Goal: Task Accomplishment & Management: Use online tool/utility

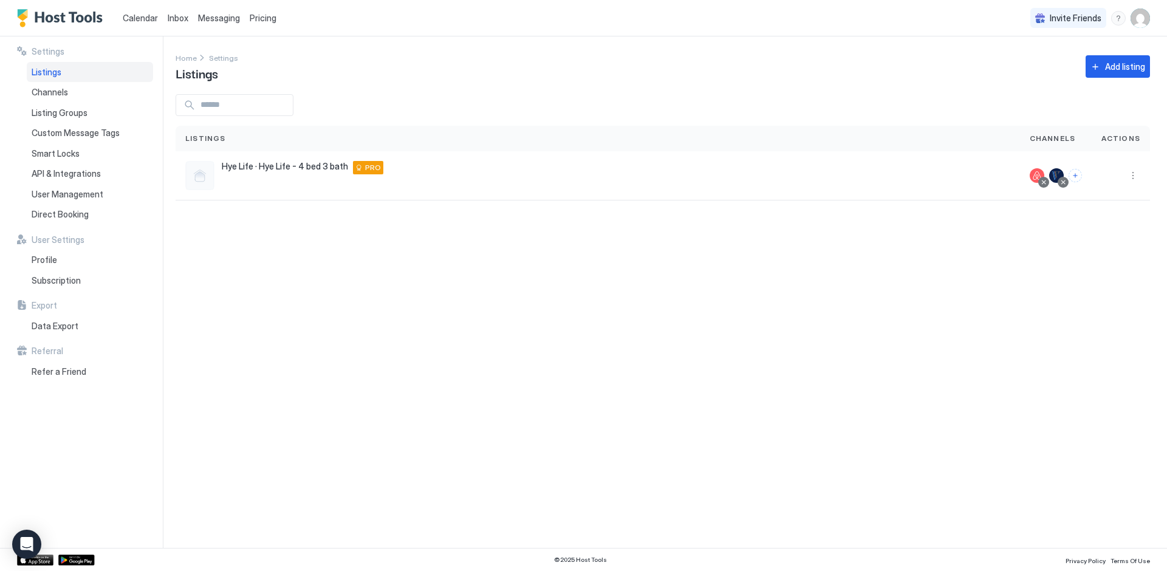
click at [138, 24] on div "Calendar" at bounding box center [140, 18] width 45 height 22
click at [138, 19] on span "Calendar" at bounding box center [140, 18] width 35 height 10
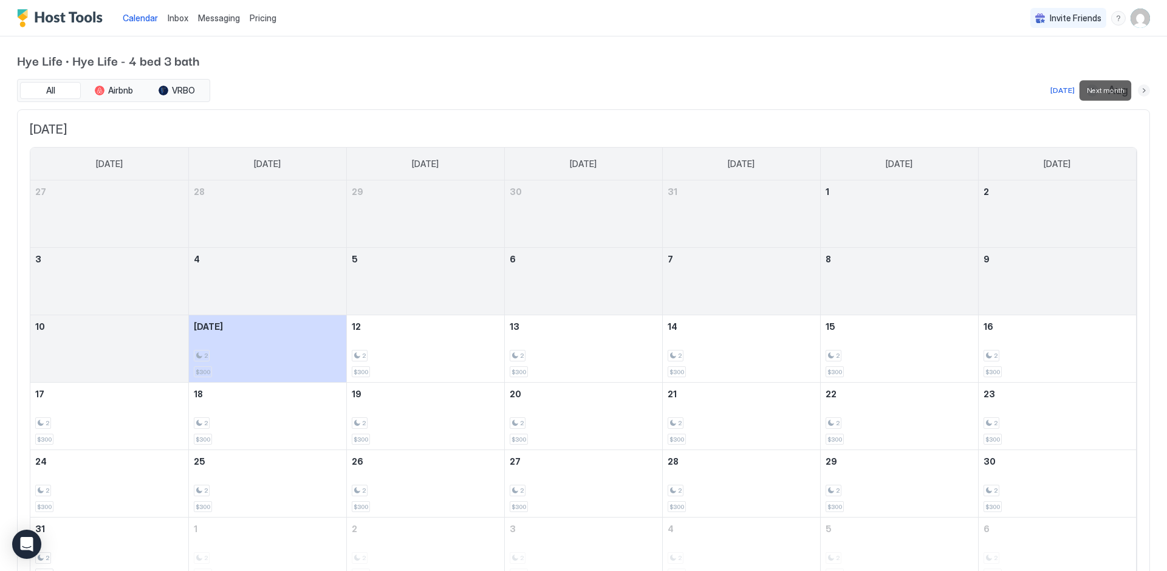
click at [1147, 89] on button "Next month" at bounding box center [1143, 90] width 12 height 12
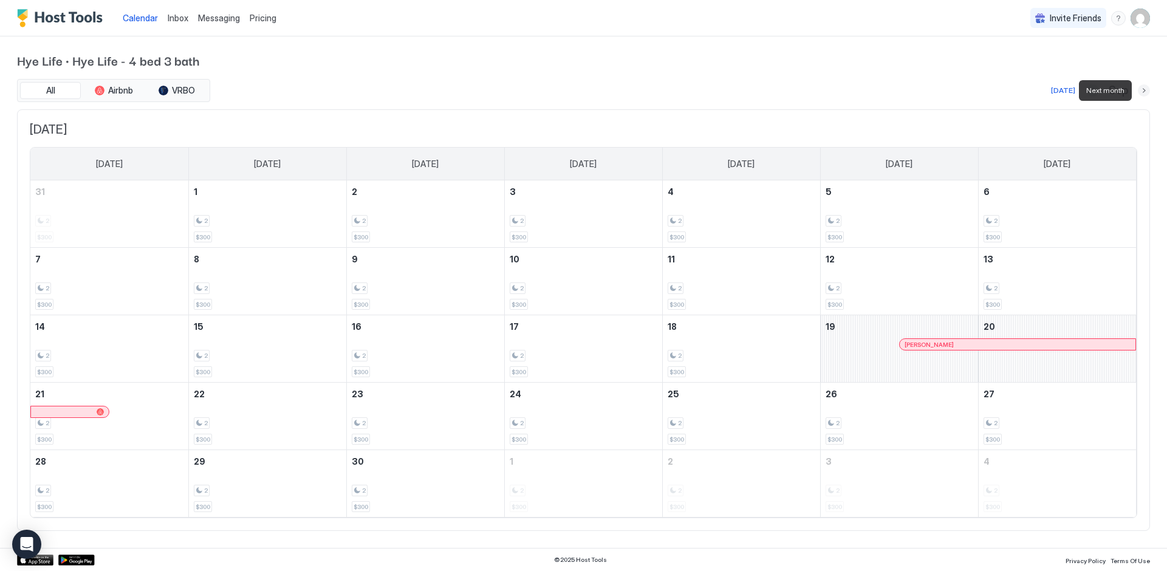
click at [1147, 89] on button "Next month" at bounding box center [1143, 90] width 12 height 12
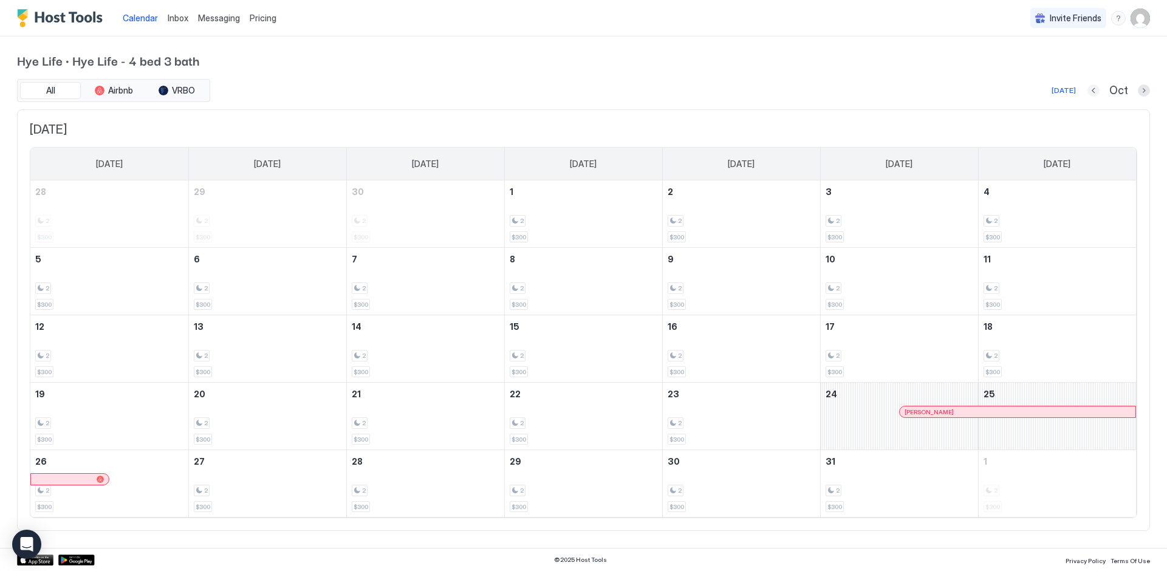
click at [1093, 92] on button "Previous month" at bounding box center [1093, 90] width 12 height 12
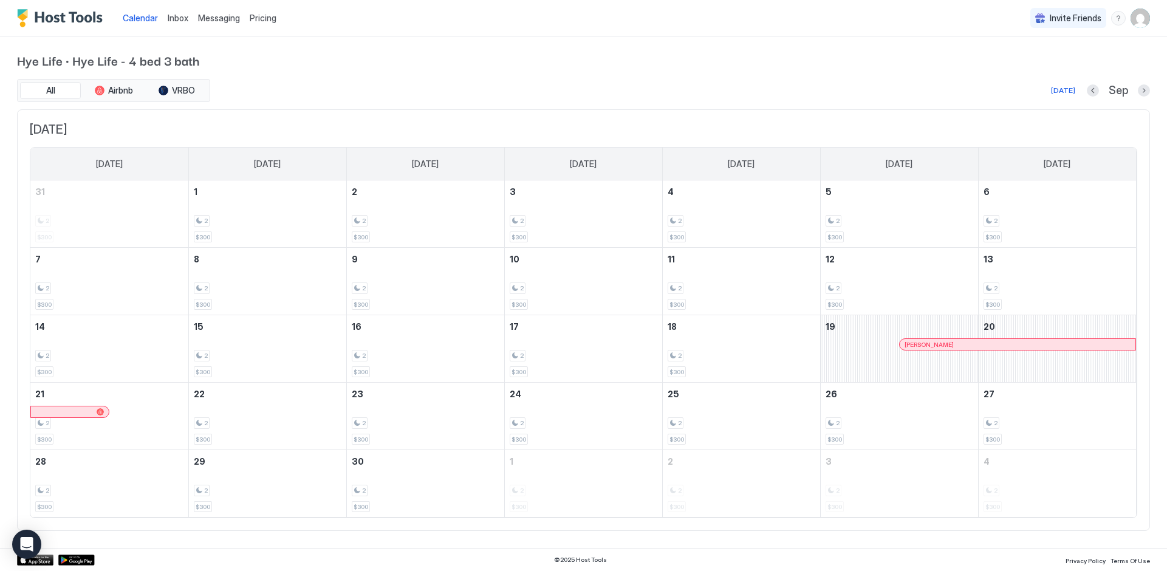
click at [954, 348] on div "[PERSON_NAME]" at bounding box center [1017, 344] width 236 height 11
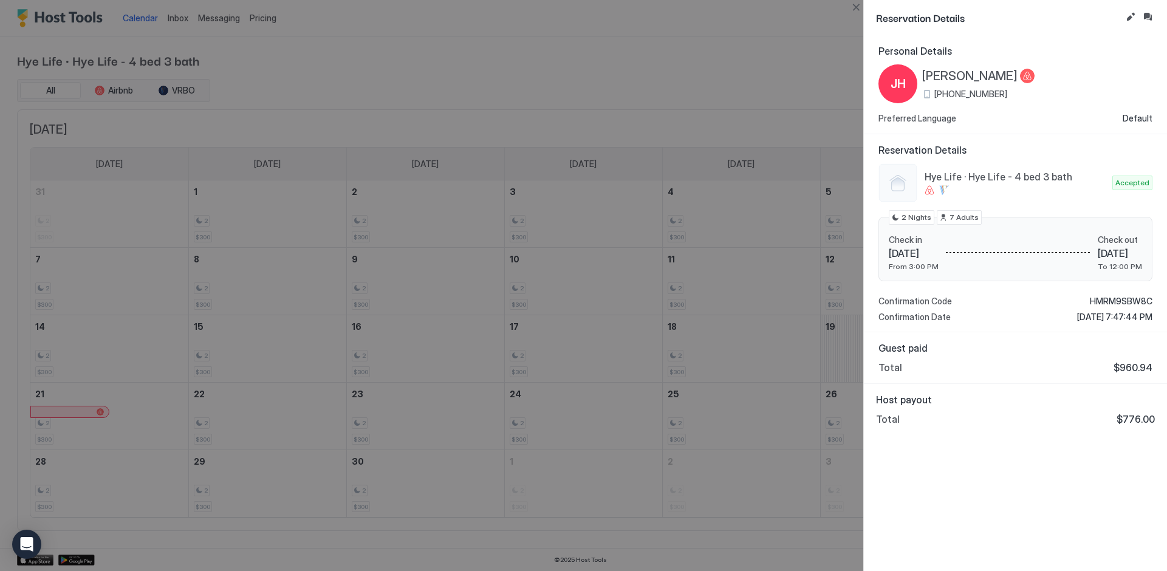
click at [767, 71] on div at bounding box center [583, 285] width 1167 height 571
click at [754, 12] on div at bounding box center [583, 285] width 1167 height 571
click at [172, 22] on div at bounding box center [583, 285] width 1167 height 571
click at [310, 2] on div at bounding box center [583, 285] width 1167 height 571
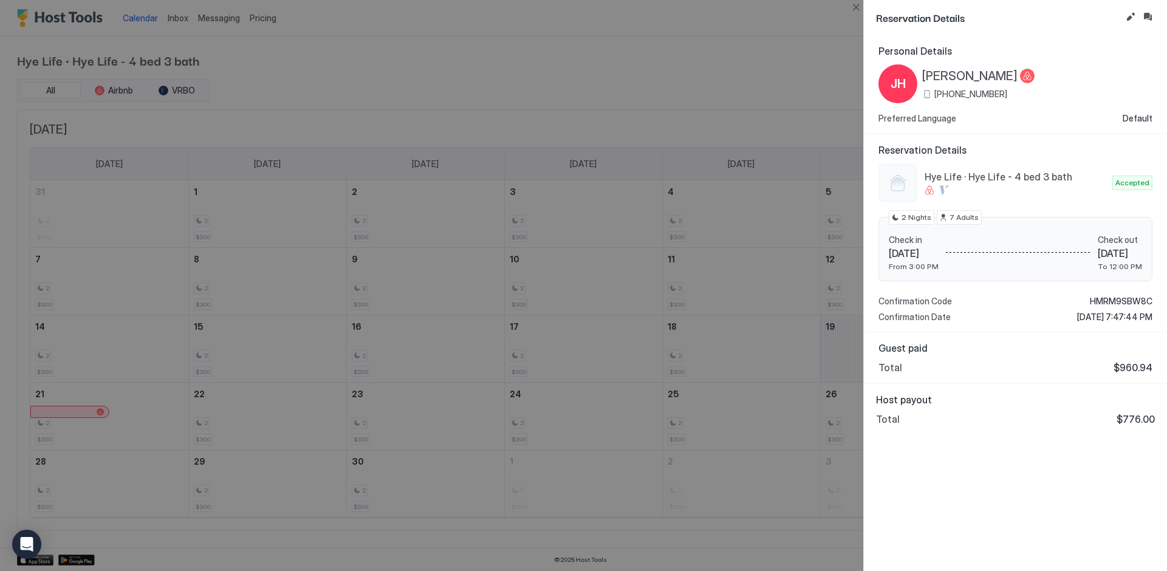
click at [853, 30] on div at bounding box center [583, 285] width 1167 height 571
click at [771, 89] on div at bounding box center [583, 285] width 1167 height 571
click at [528, 38] on div at bounding box center [583, 285] width 1167 height 571
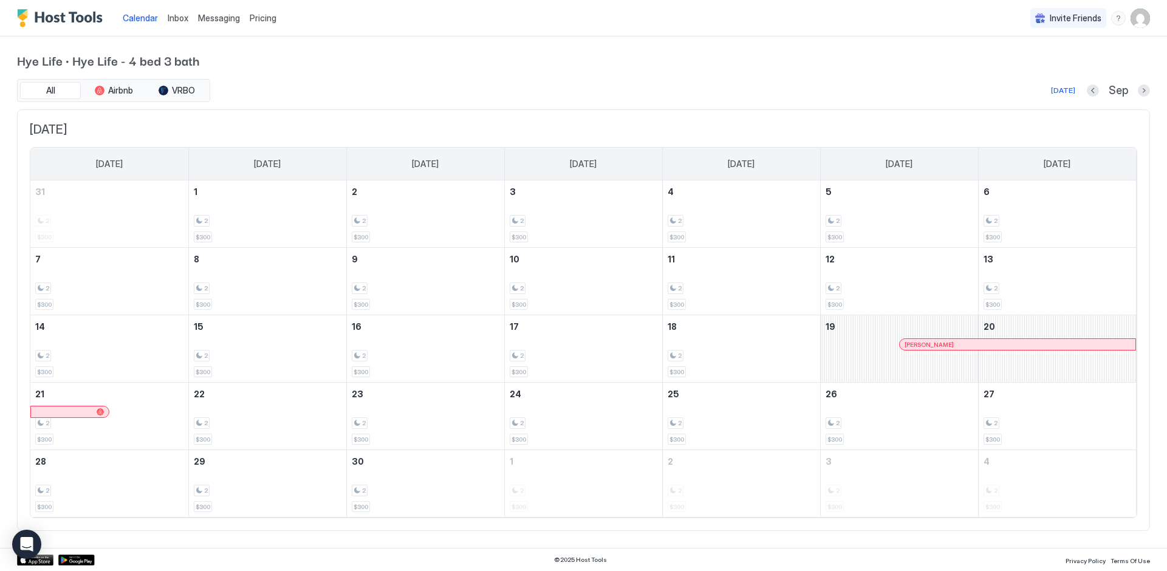
click at [257, 18] on span "Pricing" at bounding box center [263, 18] width 27 height 11
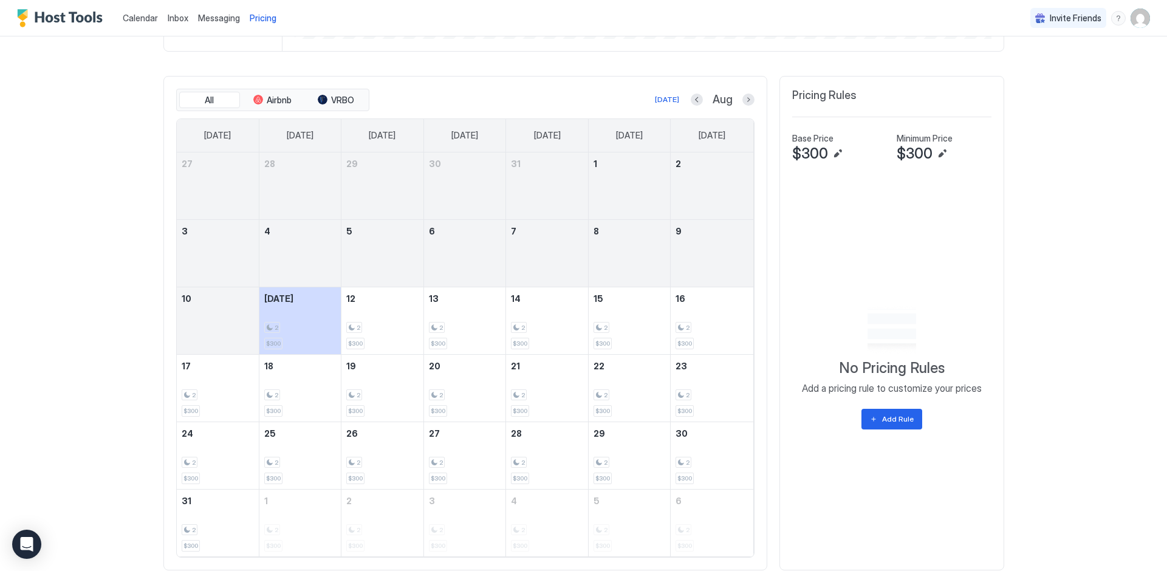
scroll to position [365, 0]
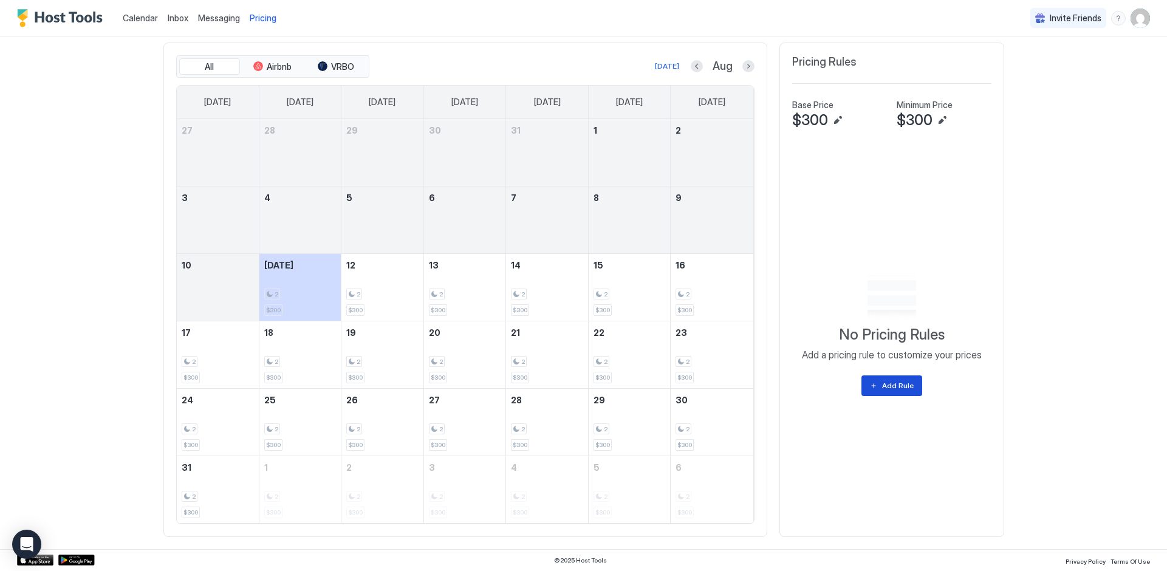
click at [895, 390] on div "Add Rule" at bounding box center [898, 385] width 32 height 11
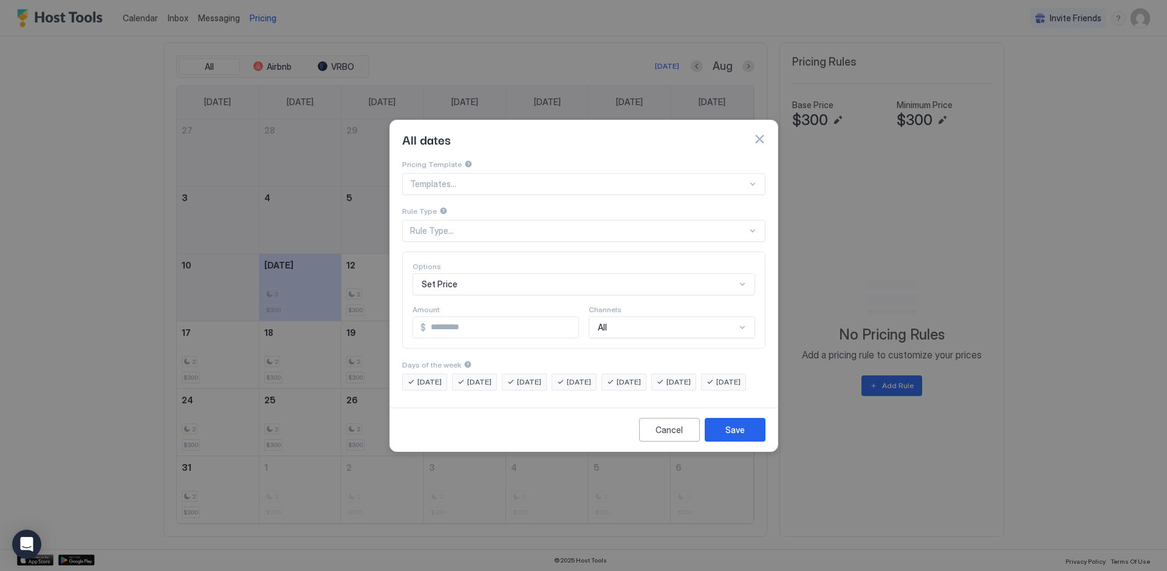
click at [742, 179] on div at bounding box center [578, 184] width 337 height 11
click at [745, 225] on div "Rule Type..." at bounding box center [578, 230] width 337 height 11
click at [666, 436] on div "Cancel" at bounding box center [668, 429] width 27 height 13
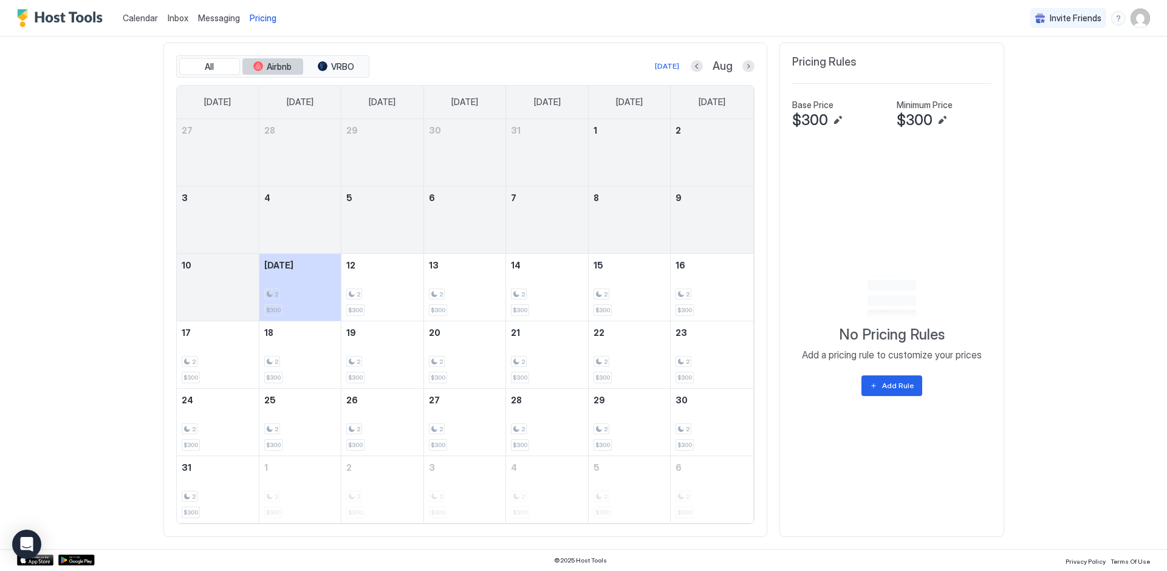
click at [269, 61] on span "Airbnb" at bounding box center [279, 66] width 25 height 11
click at [336, 63] on span "VRBO" at bounding box center [342, 66] width 23 height 11
click at [225, 62] on button "All" at bounding box center [209, 66] width 61 height 17
click at [149, 21] on span "Calendar" at bounding box center [140, 18] width 35 height 10
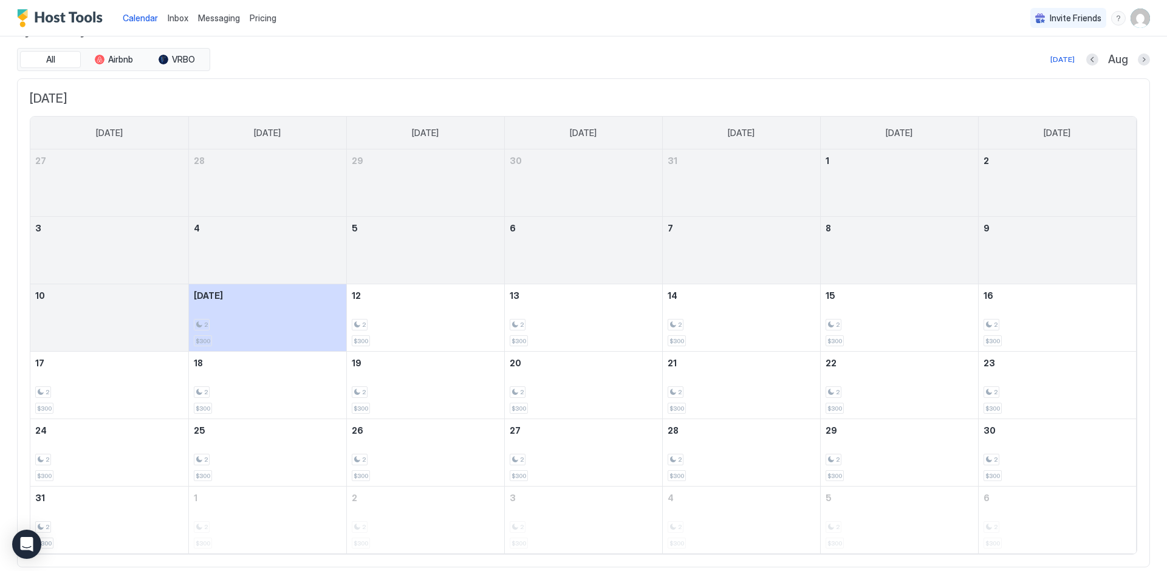
scroll to position [64, 0]
